Goal: Information Seeking & Learning: Learn about a topic

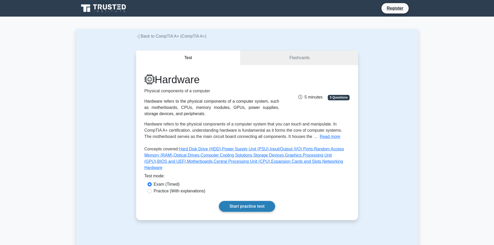
click at [261, 201] on link "Start practice test" at bounding box center [247, 206] width 56 height 11
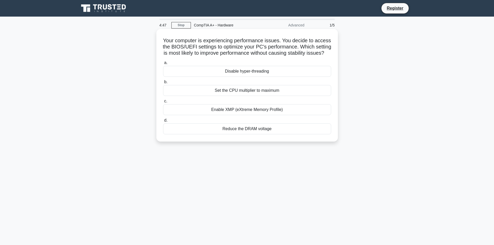
click at [251, 95] on div "Set the CPU multiplier to maximum" at bounding box center [247, 90] width 168 height 11
click at [163, 84] on input "b. Set the CPU multiplier to maximum" at bounding box center [163, 81] width 0 height 3
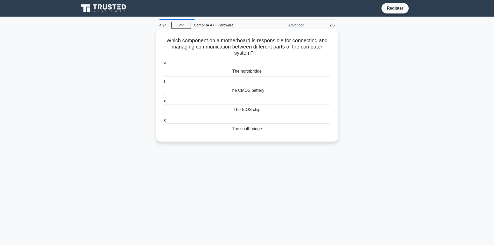
click at [255, 73] on div "The northbridge" at bounding box center [247, 71] width 168 height 11
click at [163, 65] on input "a. The northbridge" at bounding box center [163, 62] width 0 height 3
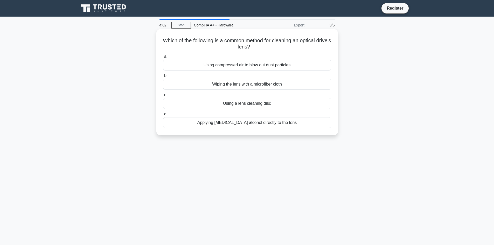
click at [264, 123] on div "Applying isopropyl alcohol directly to the lens" at bounding box center [247, 122] width 168 height 11
click at [163, 116] on input "d. Applying isopropyl alcohol directly to the lens" at bounding box center [163, 114] width 0 height 3
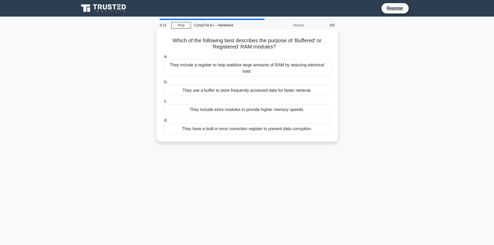
click at [278, 70] on div "They include a register to help stabilize large amounts of RAM by reducing elec…" at bounding box center [247, 68] width 168 height 17
click at [163, 58] on input "a. They include a register to help stabilize large amounts of RAM by reducing e…" at bounding box center [163, 56] width 0 height 3
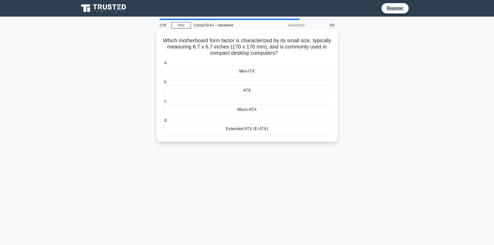
drag, startPoint x: 278, startPoint y: 73, endPoint x: 290, endPoint y: 98, distance: 27.6
click at [290, 98] on div "a. Mini-ITX b. ATX" at bounding box center [247, 97] width 174 height 77
click at [287, 109] on div "Micro-ATX" at bounding box center [247, 109] width 168 height 11
click at [163, 103] on input "c. Micro-ATX" at bounding box center [163, 101] width 0 height 3
